Goal: Download file/media: Download file/media

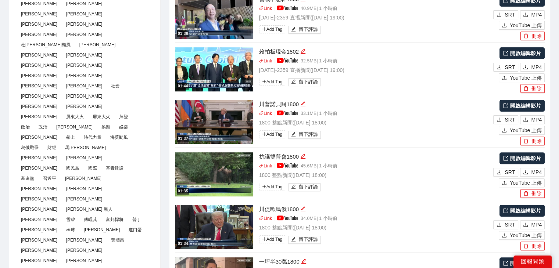
scroll to position [330, 0]
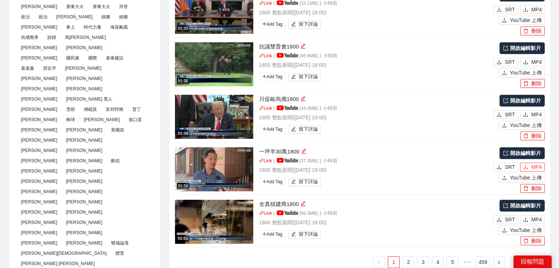
click at [526, 168] on icon "download" at bounding box center [525, 167] width 5 height 5
click at [536, 220] on span "MP4" at bounding box center [536, 220] width 11 height 8
click at [403, 260] on link "2" at bounding box center [407, 262] width 11 height 11
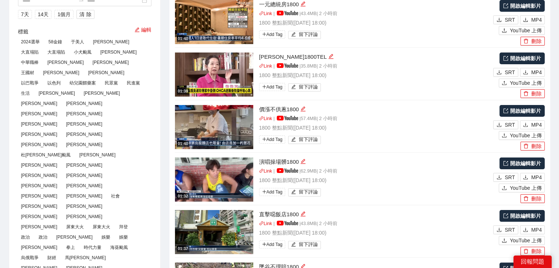
scroll to position [184, 0]
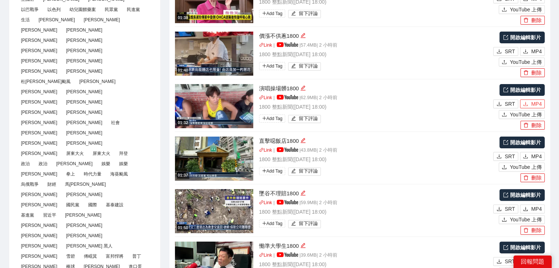
click at [534, 101] on span "MP4" at bounding box center [536, 104] width 11 height 8
click at [534, 156] on span "MP4" at bounding box center [536, 156] width 11 height 8
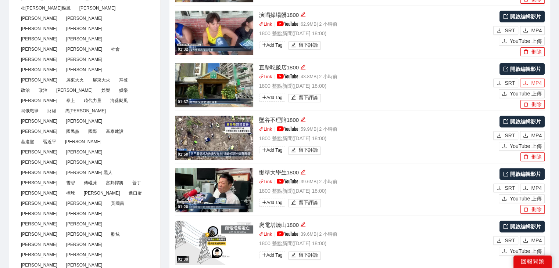
scroll to position [294, 0]
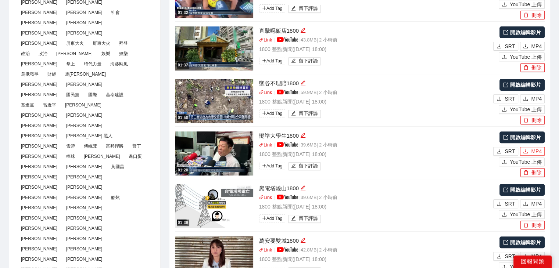
click at [537, 152] on span "MP4" at bounding box center [536, 151] width 11 height 8
click at [535, 203] on span "MP4" at bounding box center [536, 204] width 11 height 8
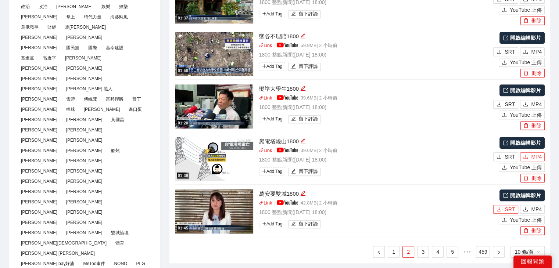
scroll to position [404, 0]
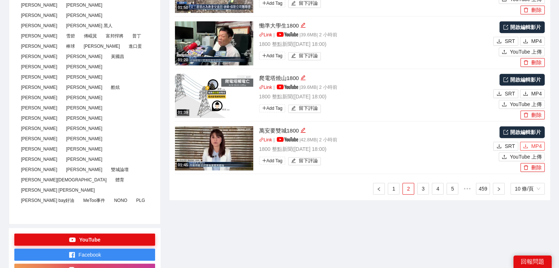
click at [527, 147] on icon "download" at bounding box center [525, 146] width 4 height 4
click at [423, 191] on link "3" at bounding box center [422, 188] width 11 height 11
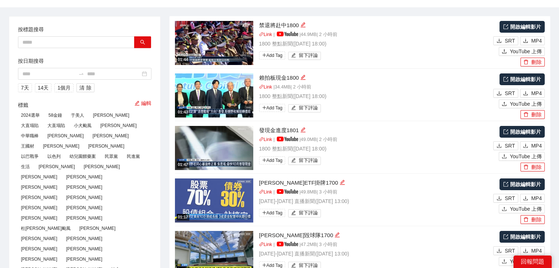
scroll to position [0, 0]
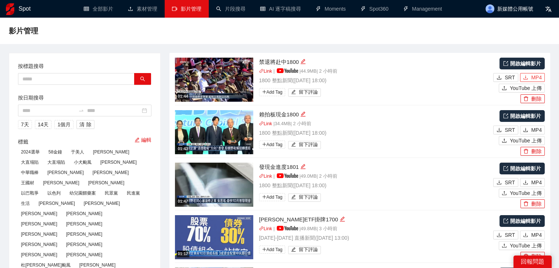
click at [533, 77] on span "MP4" at bounding box center [536, 77] width 11 height 8
click at [536, 131] on span "MP4" at bounding box center [536, 130] width 11 height 8
click at [535, 183] on span "MP4" at bounding box center [536, 182] width 11 height 8
